Goal: Transaction & Acquisition: Purchase product/service

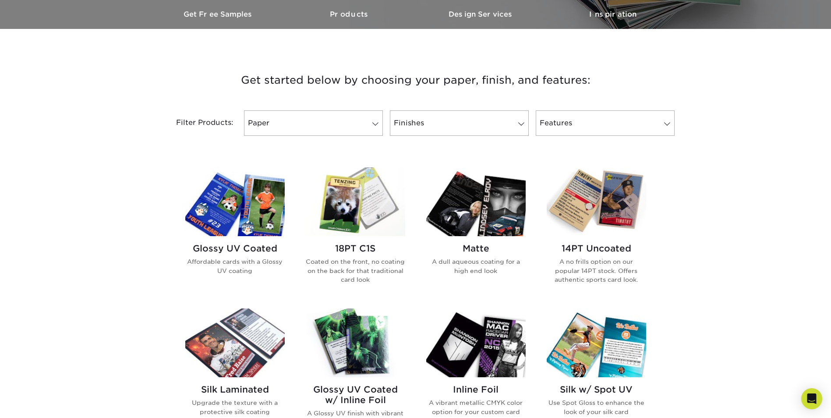
scroll to position [263, 0]
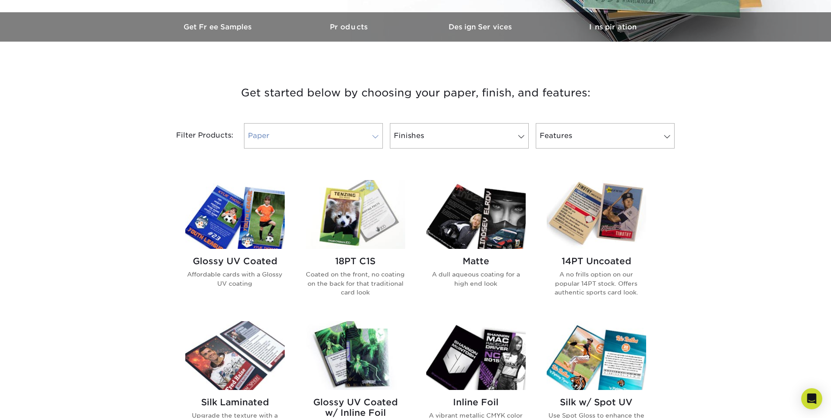
click at [350, 141] on link "Paper" at bounding box center [313, 135] width 139 height 25
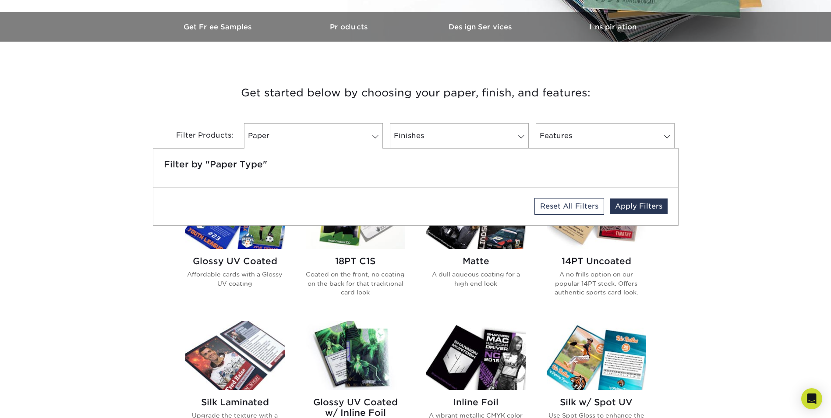
click at [292, 109] on h3 "Get started below by choosing your paper, finish, and features:" at bounding box center [415, 92] width 513 height 39
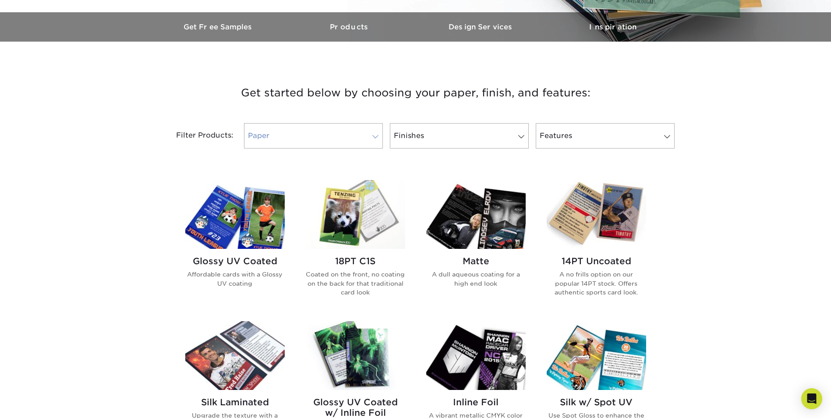
click at [379, 132] on link "Paper" at bounding box center [313, 135] width 139 height 25
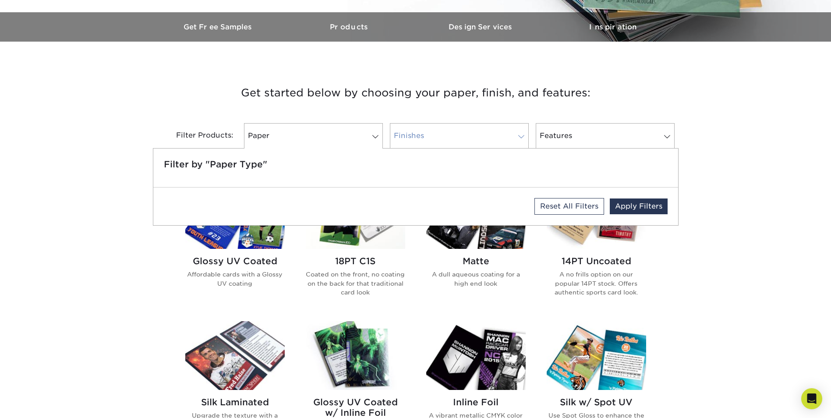
click at [437, 135] on link "Finishes" at bounding box center [459, 135] width 139 height 25
click at [647, 141] on link "Features" at bounding box center [605, 135] width 139 height 25
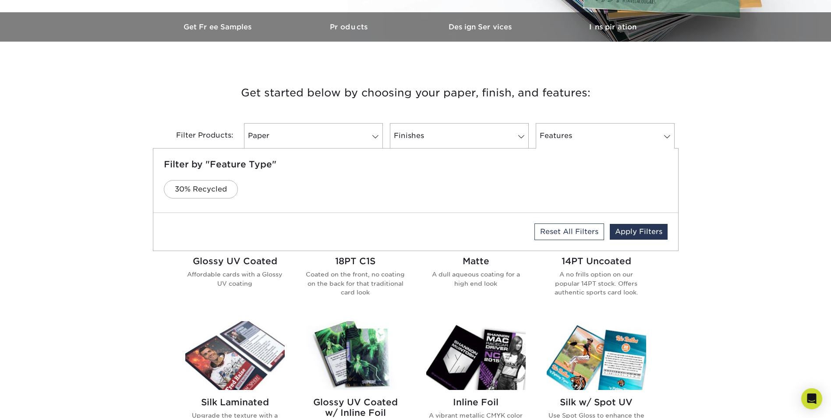
click at [709, 173] on div "Get started below by choosing your paper, finish, and features: Filtered Matche…" at bounding box center [415, 390] width 831 height 654
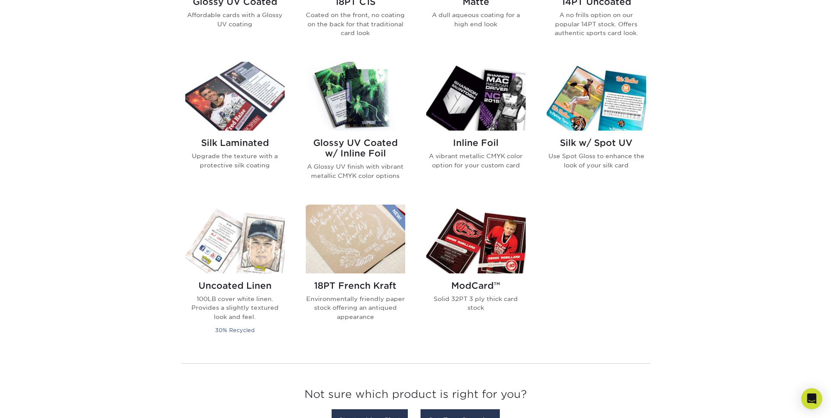
scroll to position [526, 0]
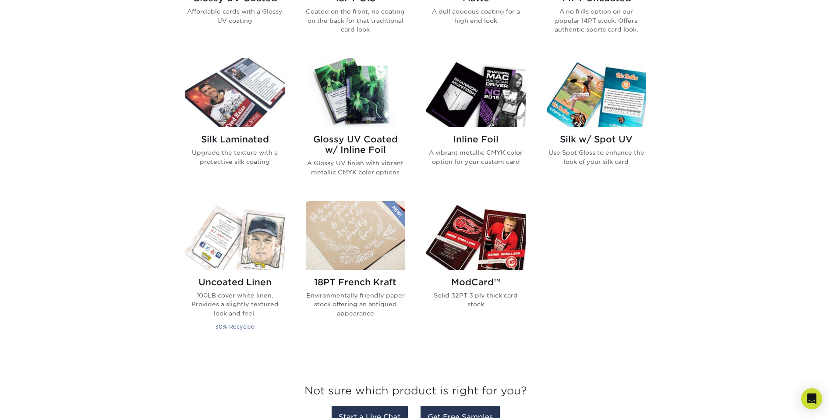
click at [435, 247] on img at bounding box center [475, 235] width 99 height 69
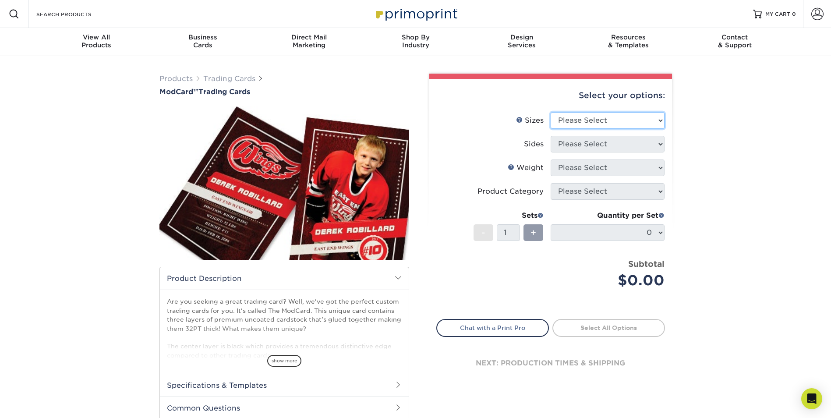
click at [658, 117] on select "Please Select 2.5" x 3.5"" at bounding box center [608, 120] width 114 height 17
select select "2.50x3.50"
click at [551, 112] on select "Please Select 2.5" x 3.5"" at bounding box center [608, 120] width 114 height 17
click at [658, 146] on select "Please Select Print Both Sides Print Front Only" at bounding box center [608, 144] width 114 height 17
select select "13abbda7-1d64-4f25-8bb2-c179b224825d"
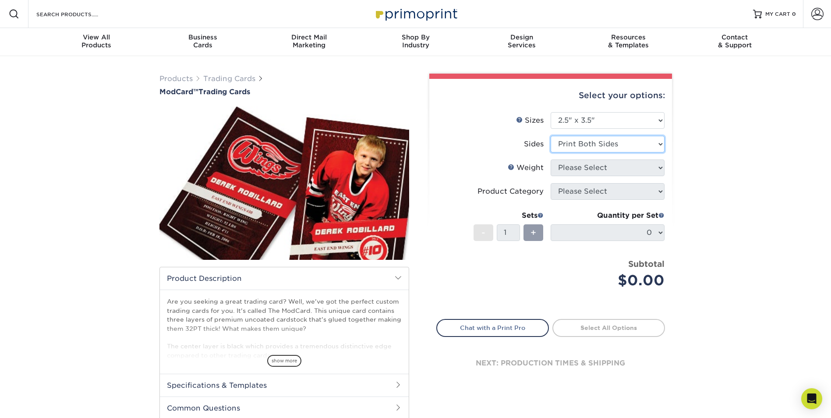
click at [551, 136] on select "Please Select Print Both Sides Print Front Only" at bounding box center [608, 144] width 114 height 17
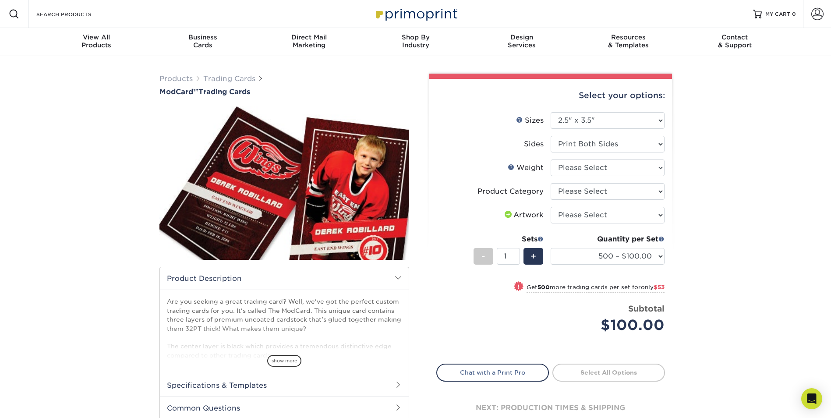
click at [665, 169] on ul "Sizes Help Sizes Please Select 2.5" x 3.5" Sides Please Select 32PTUCBLK" at bounding box center [550, 229] width 229 height 234
click at [658, 169] on select "Please Select 32PTUCBLK" at bounding box center [608, 167] width 114 height 17
select select "32PTUCBLK"
click at [551, 159] on select "Please Select 32PTUCBLK" at bounding box center [608, 167] width 114 height 17
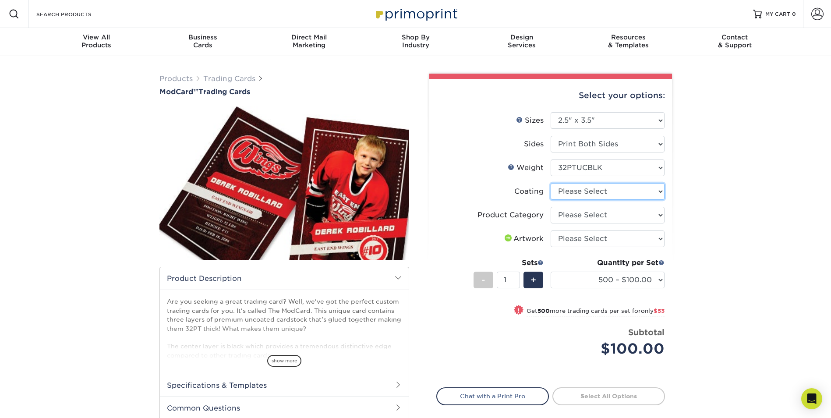
click at [654, 193] on select at bounding box center [608, 191] width 114 height 17
select select "3e7618de-abca-4bda-9f97-8b9129e913d8"
click at [551, 183] on select at bounding box center [608, 191] width 114 height 17
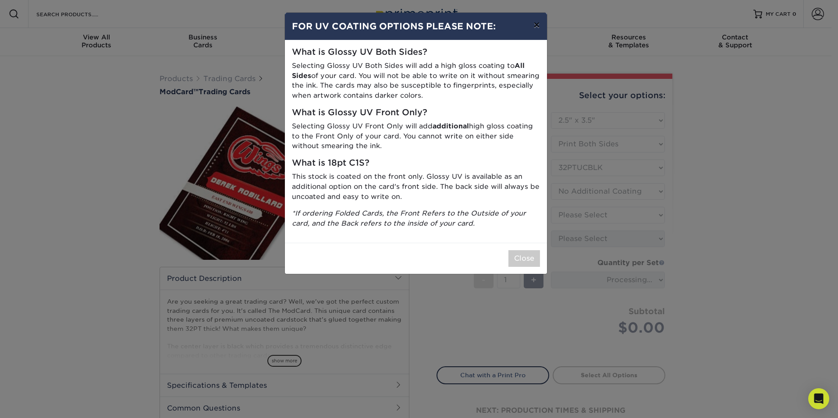
click at [539, 25] on button "×" at bounding box center [536, 25] width 20 height 25
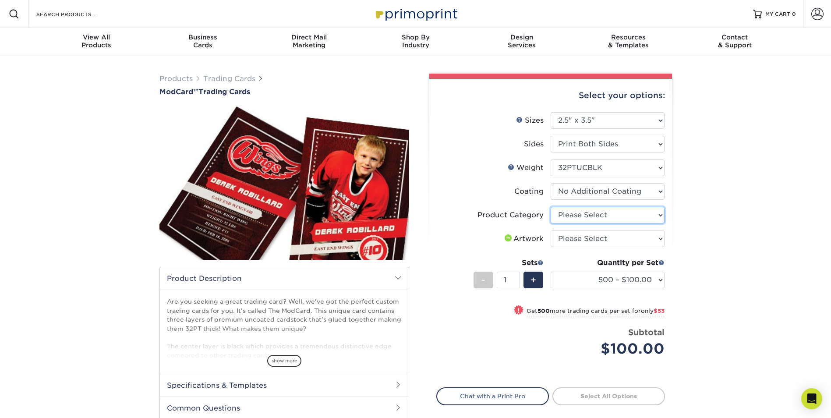
click at [659, 216] on select "Please Select Trading Cards" at bounding box center [608, 215] width 114 height 17
select select "c2f9bce9-36c2-409d-b101-c29d9d031e18"
click at [551, 207] on select "Please Select Trading Cards" at bounding box center [608, 215] width 114 height 17
click at [658, 238] on select "Please Select I will upload files I need a design - $100" at bounding box center [608, 238] width 114 height 17
select select "upload"
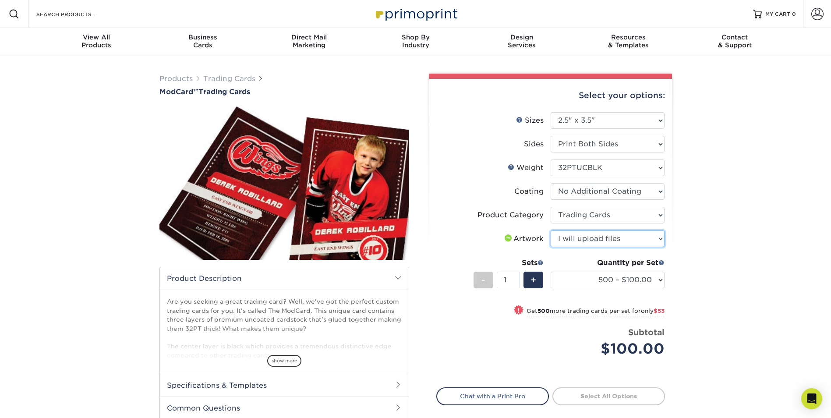
click at [551, 230] on select "Please Select I will upload files I need a design - $100" at bounding box center [608, 238] width 114 height 17
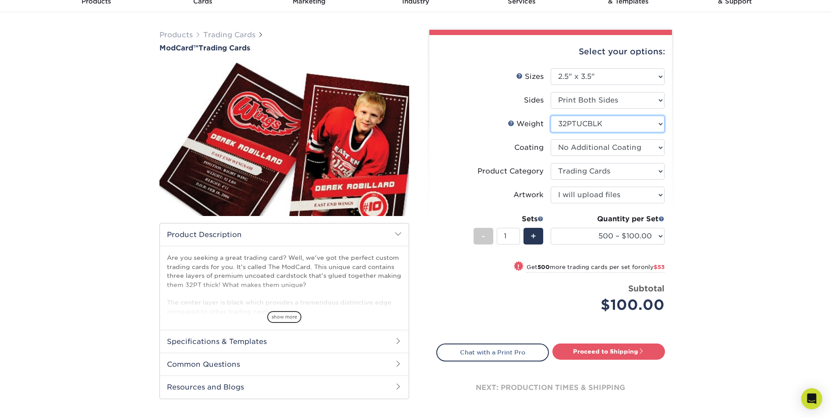
click at [657, 126] on select "Please Select 32PTUCBLK" at bounding box center [608, 124] width 114 height 17
click at [699, 138] on div "Products Trading Cards ModCard™ Trading Cards show more Templates /" at bounding box center [415, 228] width 831 height 433
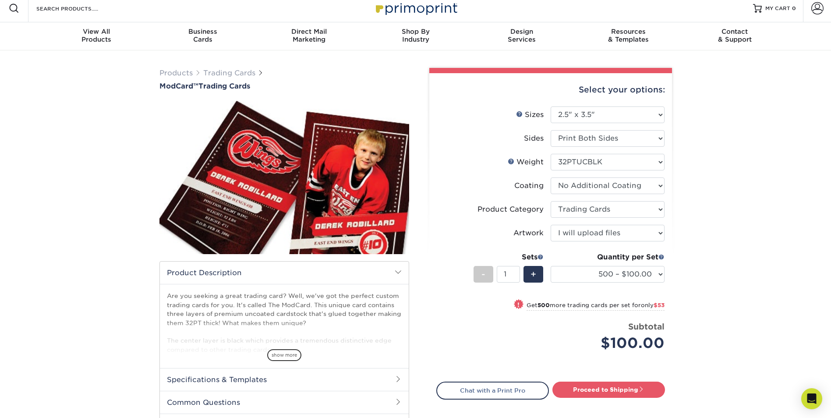
scroll to position [0, 0]
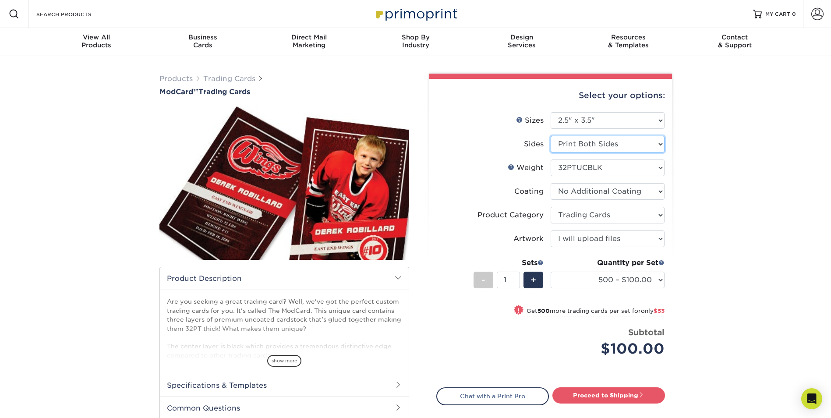
click at [662, 142] on select "Please Select Print Both Sides Print Front Only" at bounding box center [608, 144] width 114 height 17
select select "32d3c223-f82c-492b-b915-ba065a00862f"
click at [551, 136] on select "Please Select Print Both Sides Print Front Only" at bounding box center [608, 144] width 114 height 17
select select "-1"
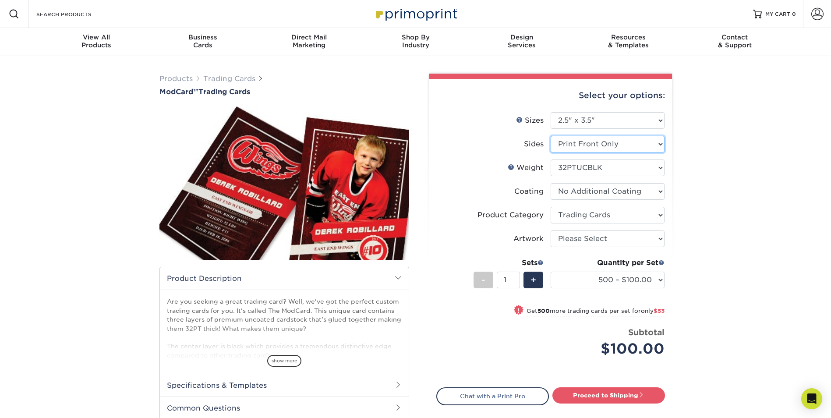
select select "-1"
